Goal: Task Accomplishment & Management: Manage account settings

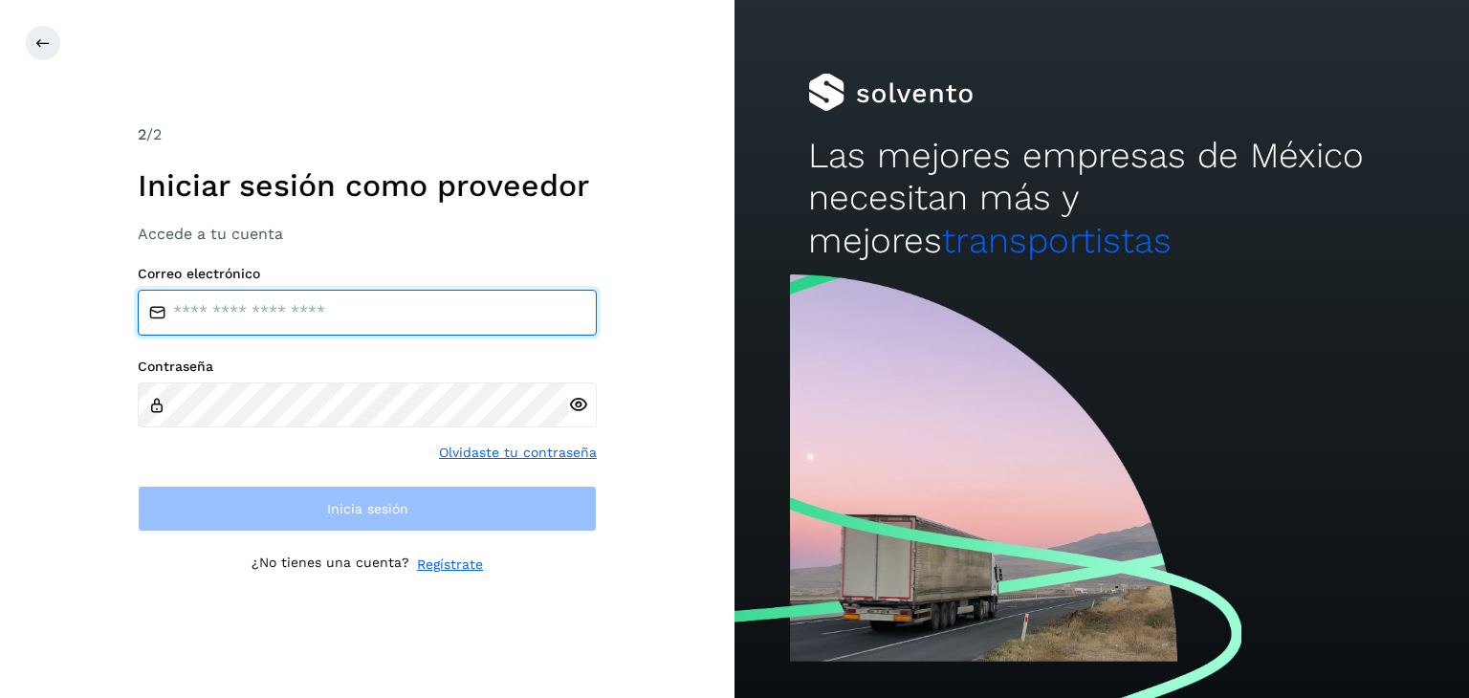
click at [344, 326] on input "email" at bounding box center [367, 313] width 459 height 46
type input "**********"
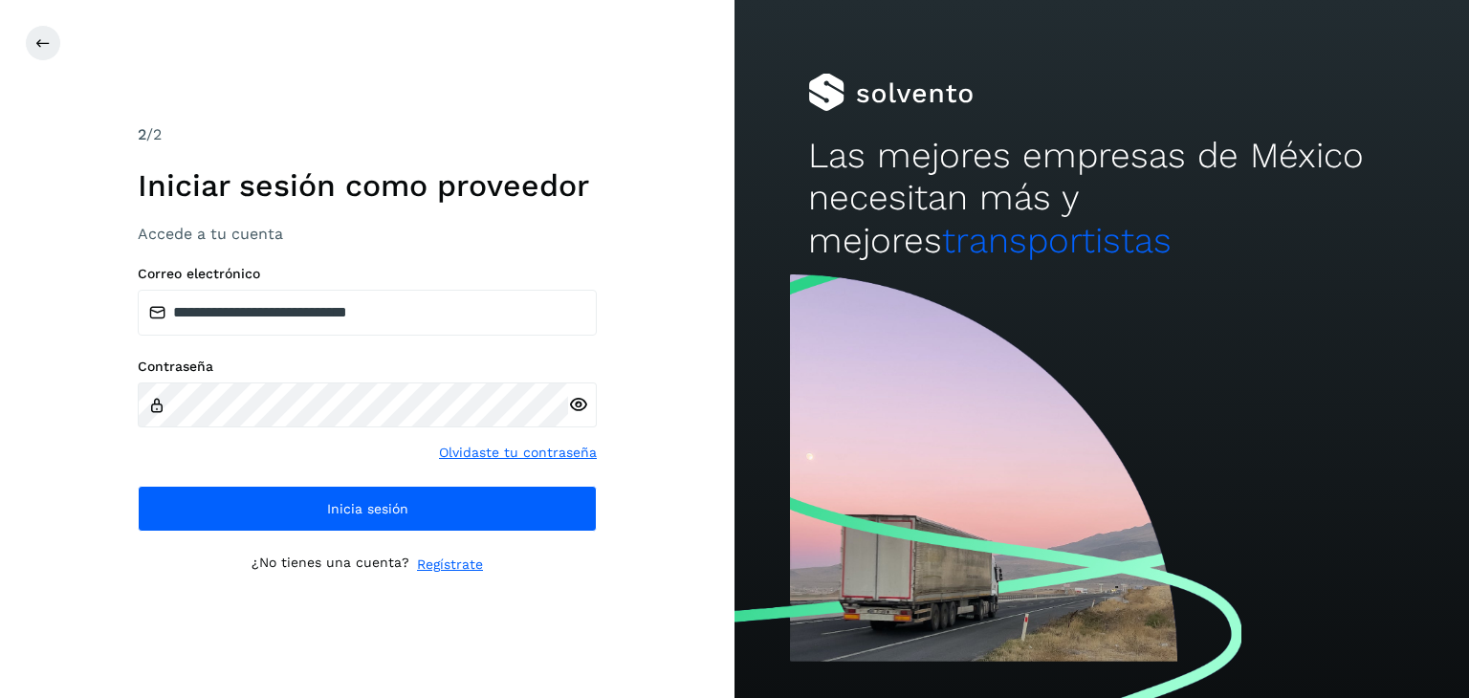
click at [581, 408] on icon at bounding box center [578, 405] width 20 height 20
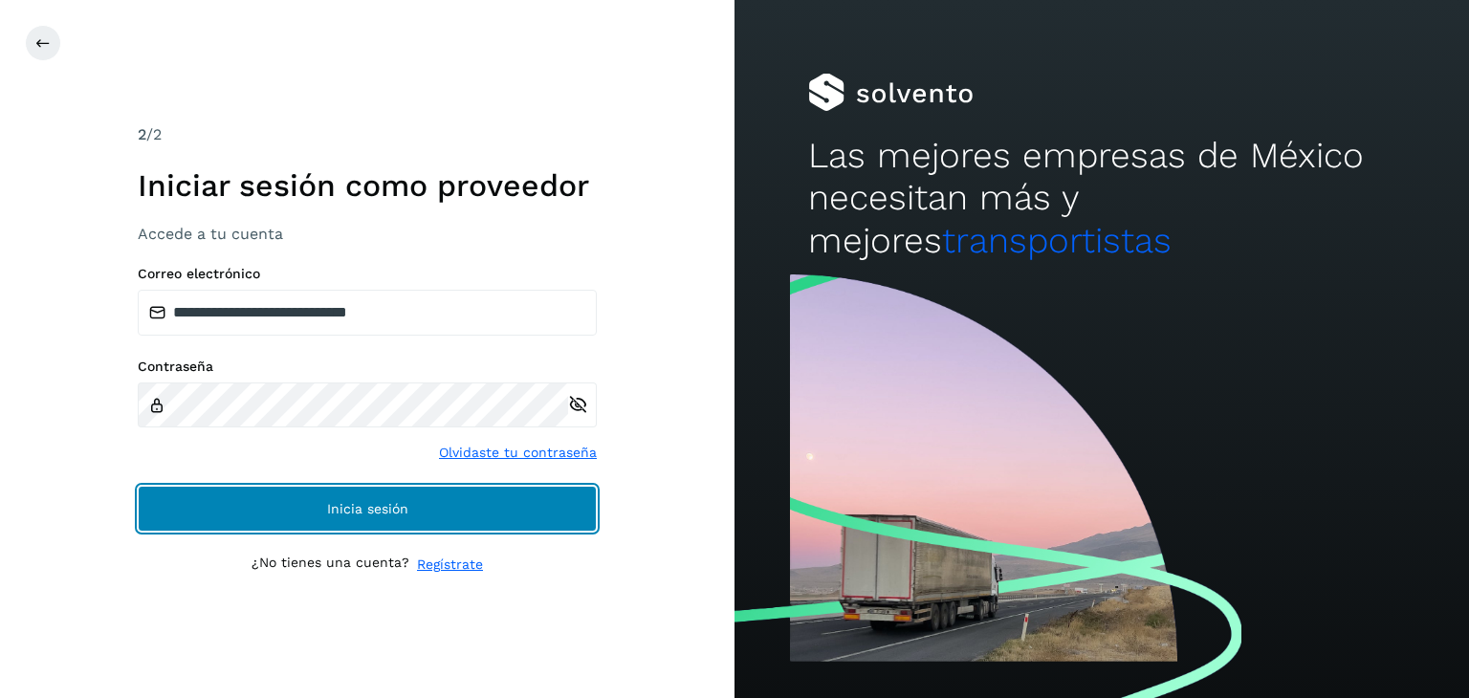
click at [393, 499] on button "Inicia sesión" at bounding box center [367, 509] width 459 height 46
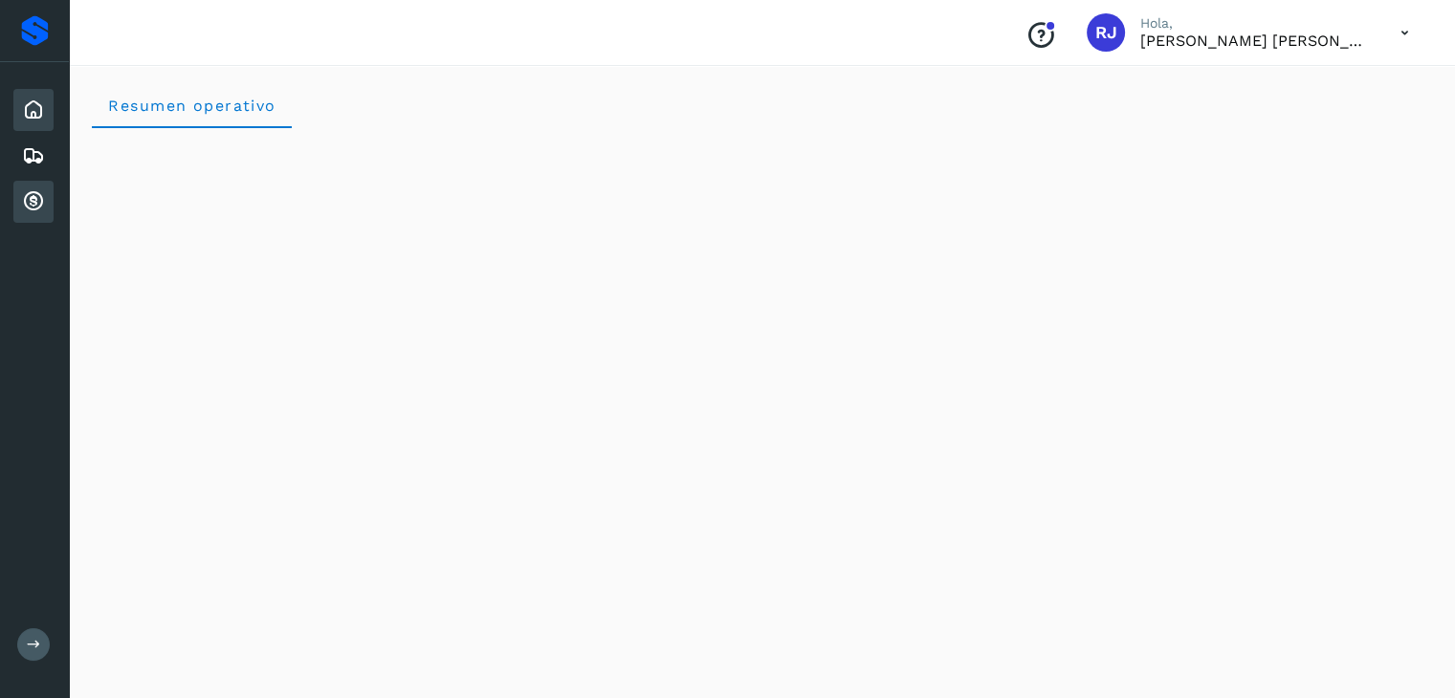
click at [42, 199] on icon at bounding box center [33, 201] width 23 height 23
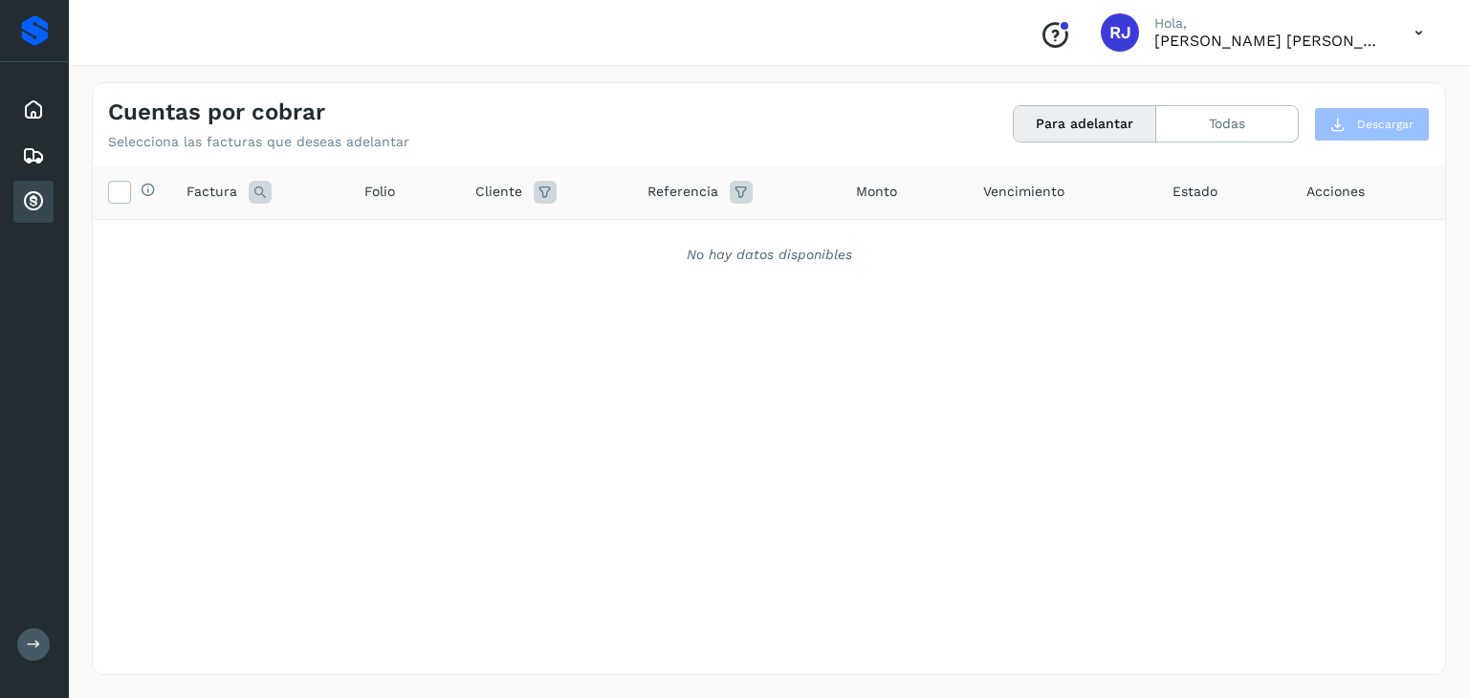
click at [1045, 112] on button "Para adelantar" at bounding box center [1085, 123] width 143 height 35
click at [1164, 121] on button "Todas" at bounding box center [1227, 123] width 142 height 35
